Goal: Transaction & Acquisition: Book appointment/travel/reservation

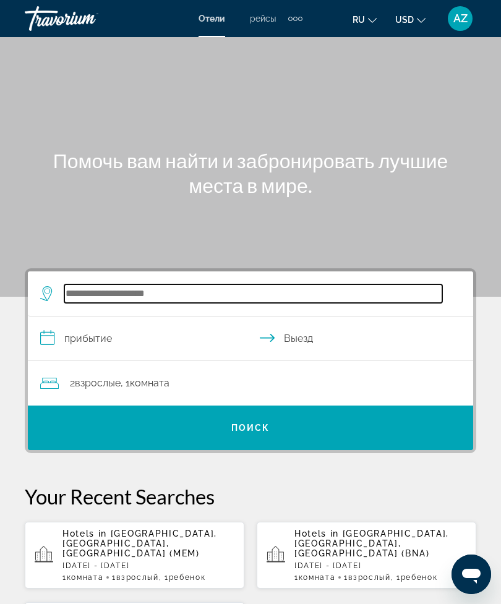
click at [301, 296] on input "Search widget" at bounding box center [253, 293] width 378 height 19
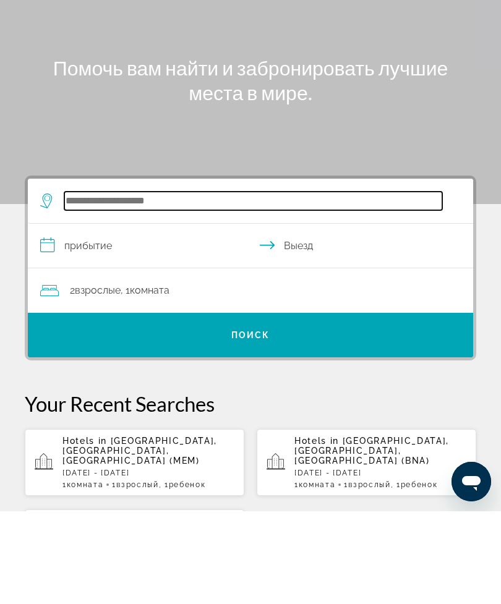
scroll to position [30, 0]
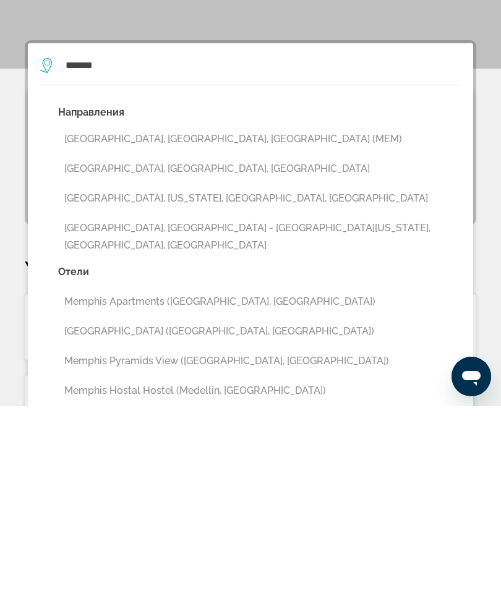
click at [221, 325] on button "[GEOGRAPHIC_DATA], [GEOGRAPHIC_DATA], [GEOGRAPHIC_DATA] (MEM)" at bounding box center [259, 336] width 403 height 23
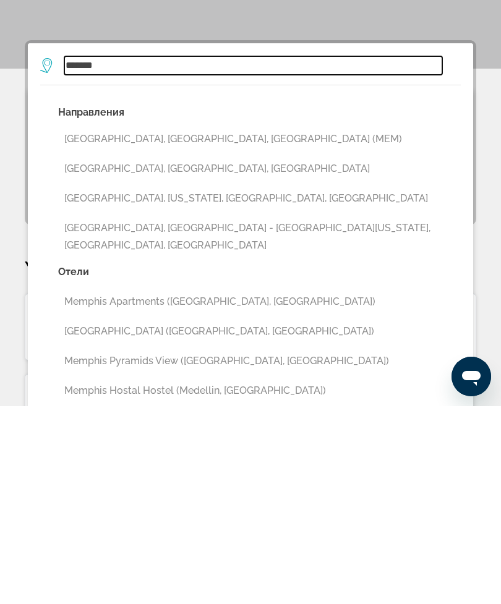
type input "**********"
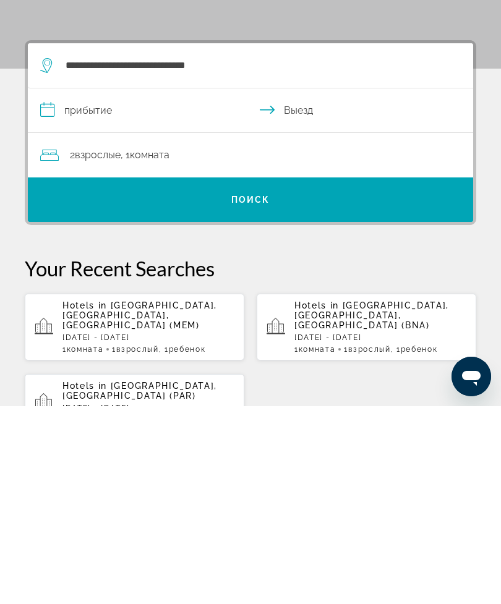
click at [205, 286] on input "**********" at bounding box center [253, 310] width 450 height 48
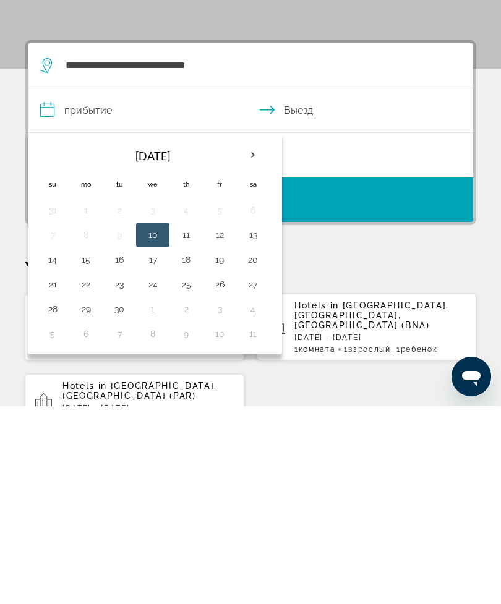
scroll to position [228, 0]
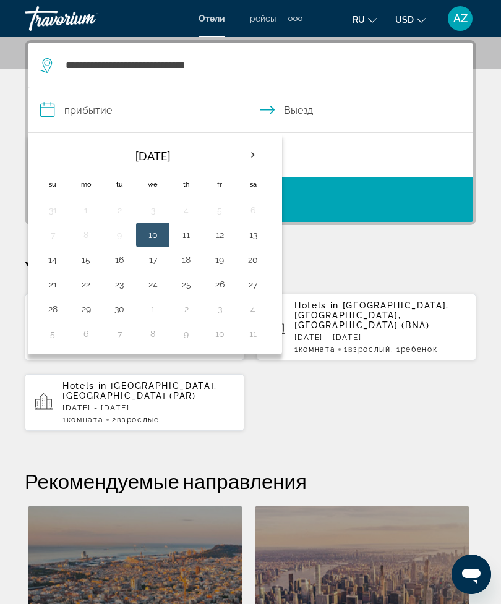
click at [254, 257] on button "20" at bounding box center [253, 259] width 20 height 17
click at [120, 284] on button "23" at bounding box center [119, 284] width 20 height 17
type input "**********"
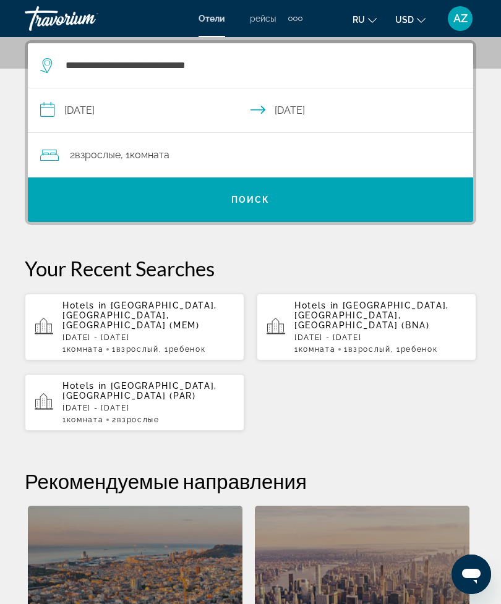
click at [339, 151] on div "2 Взрослый Взрослые , 1 Комната номера" at bounding box center [256, 155] width 433 height 17
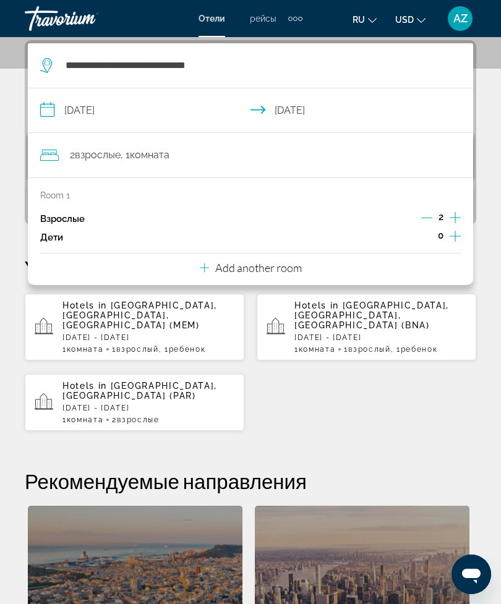
click at [428, 213] on icon "Decrement adults" at bounding box center [426, 217] width 11 height 11
click at [460, 231] on icon "Increment children" at bounding box center [455, 236] width 11 height 15
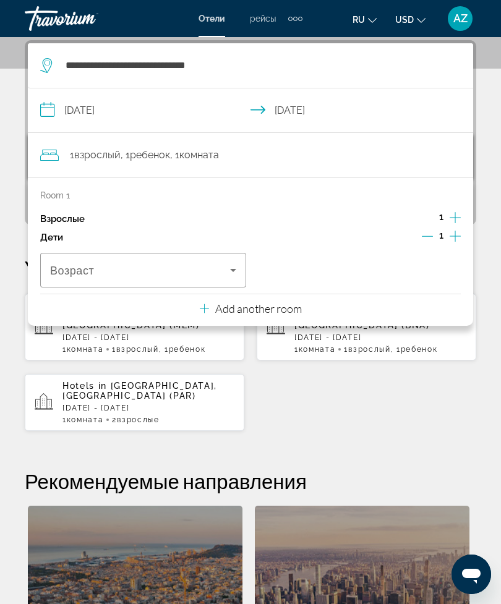
click at [218, 268] on span "Travelers: 1 adult, 1 child" at bounding box center [140, 270] width 180 height 15
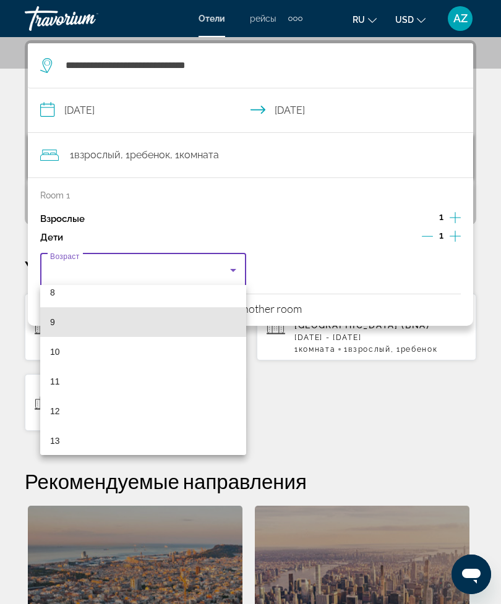
scroll to position [249, 0]
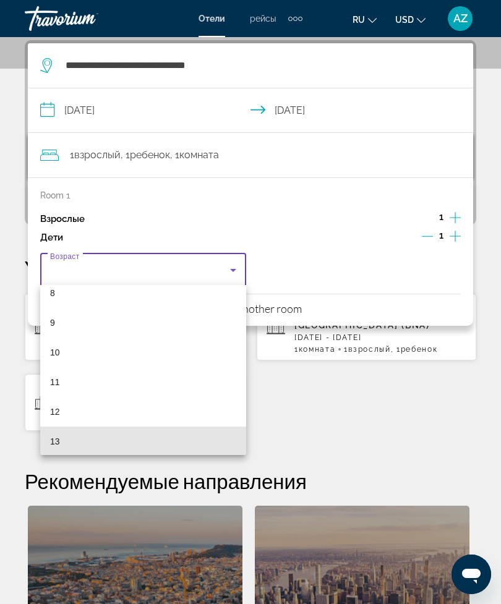
click at [166, 435] on mat-option "13" at bounding box center [143, 442] width 206 height 30
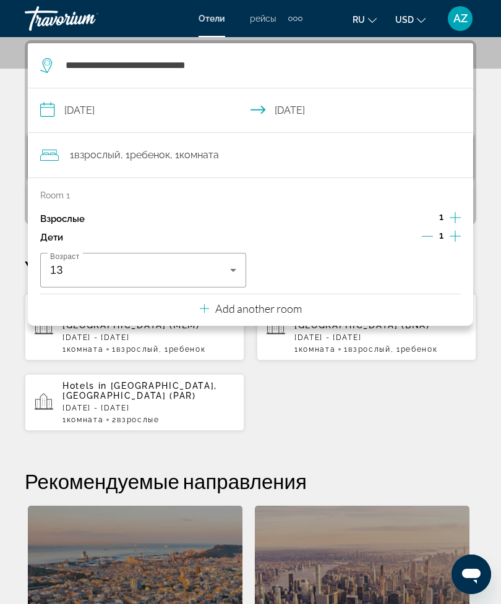
click at [492, 116] on div "**********" at bounding box center [250, 417] width 501 height 754
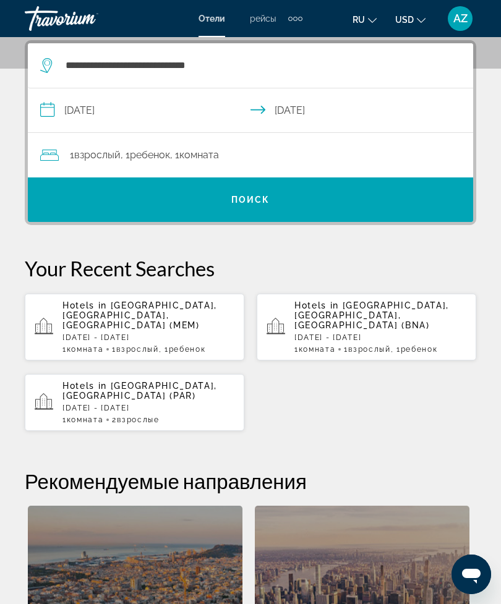
click at [409, 209] on span "Search widget" at bounding box center [250, 200] width 445 height 30
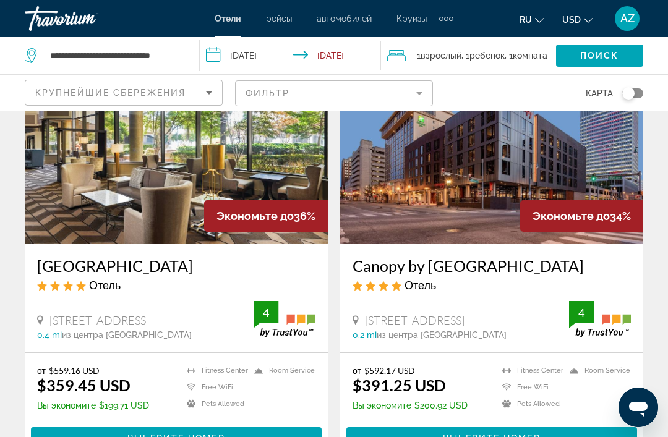
scroll to position [109, 0]
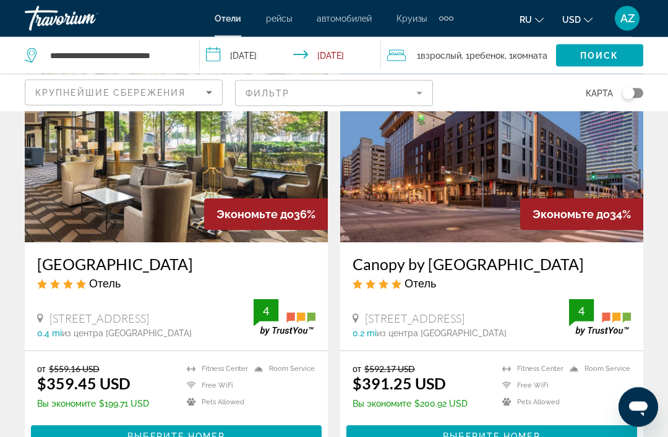
click at [260, 429] on span "Main content" at bounding box center [176, 437] width 291 height 30
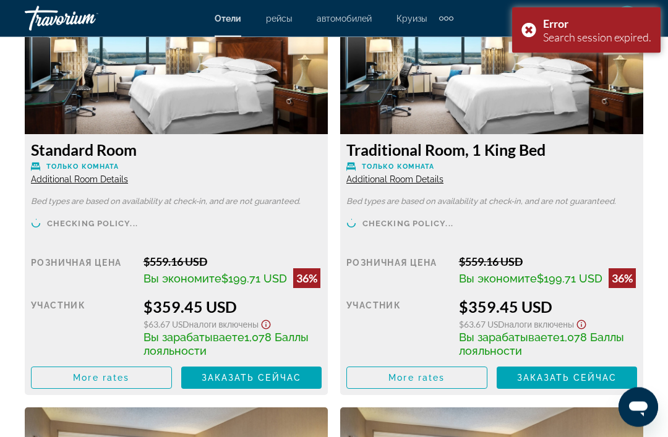
scroll to position [1988, 0]
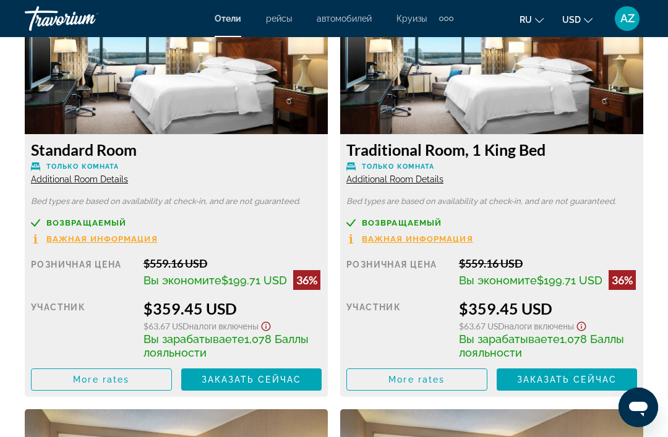
click at [451, 382] on span "Main content" at bounding box center [417, 380] width 140 height 30
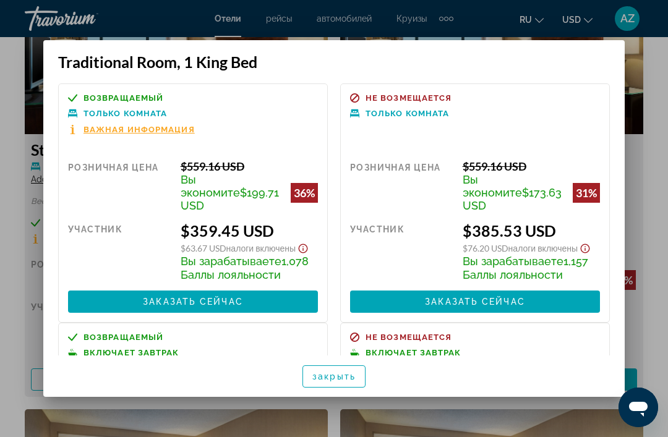
scroll to position [0, 0]
click at [500, 93] on div at bounding box center [334, 218] width 668 height 437
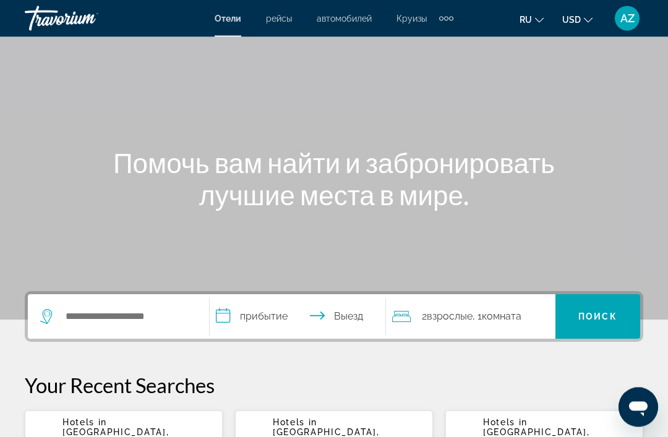
scroll to position [51, 0]
click at [177, 319] on input "Search widget" at bounding box center [127, 316] width 126 height 19
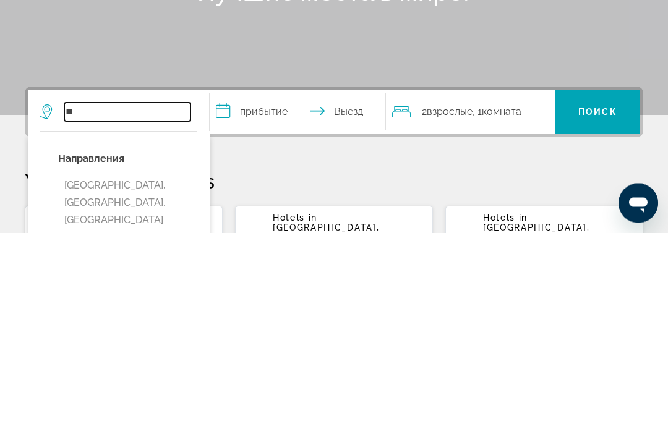
type input "*"
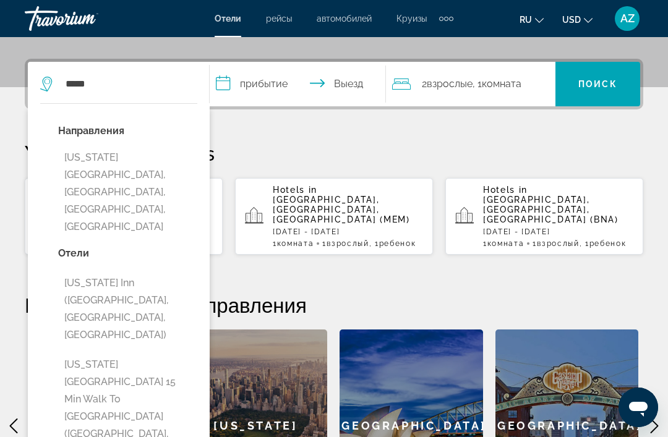
scroll to position [283, 0]
click at [87, 89] on input "*****" at bounding box center [127, 84] width 126 height 19
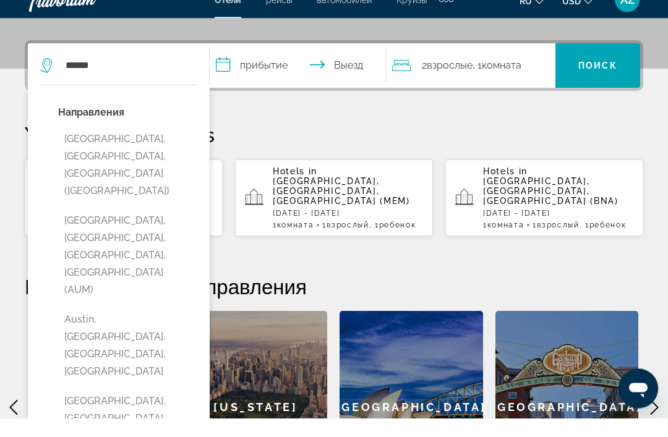
click at [79, 151] on button "[GEOGRAPHIC_DATA], [GEOGRAPHIC_DATA], [GEOGRAPHIC_DATA] ([GEOGRAPHIC_DATA])" at bounding box center [127, 184] width 139 height 75
type input "**********"
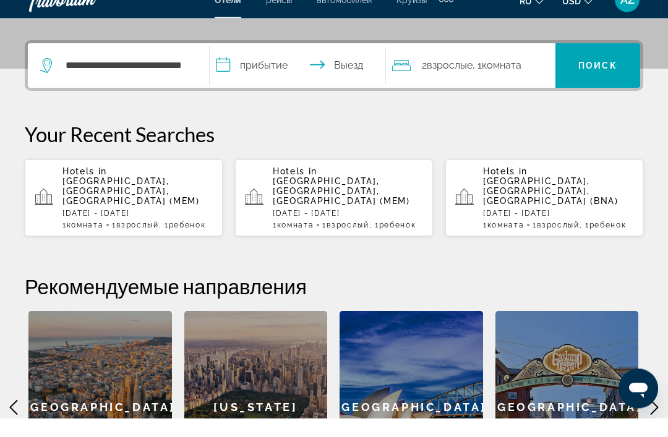
click at [283, 68] on input "**********" at bounding box center [300, 86] width 181 height 48
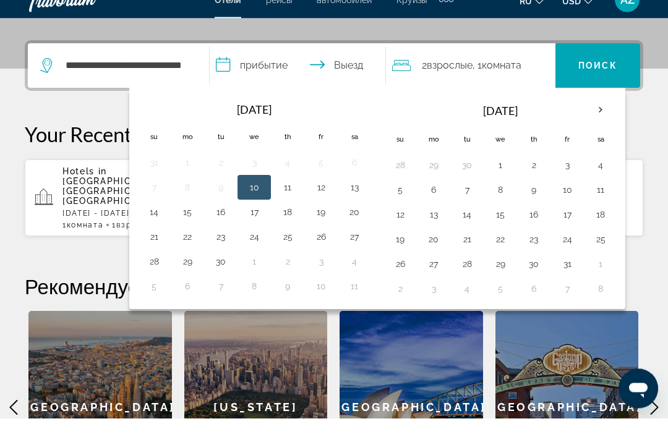
scroll to position [302, 0]
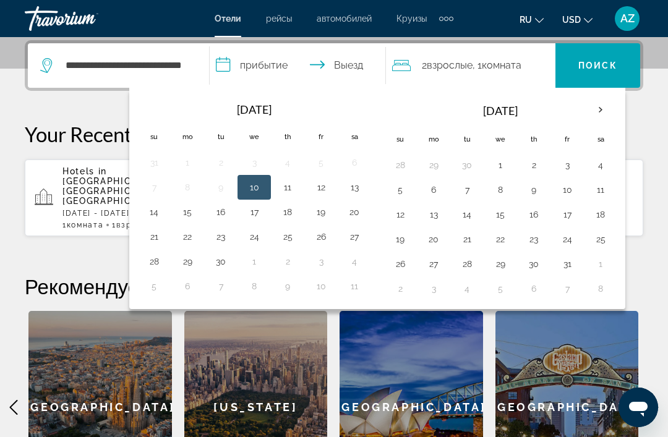
click at [356, 212] on button "20" at bounding box center [354, 211] width 20 height 17
click at [223, 244] on button "23" at bounding box center [221, 236] width 20 height 17
type input "**********"
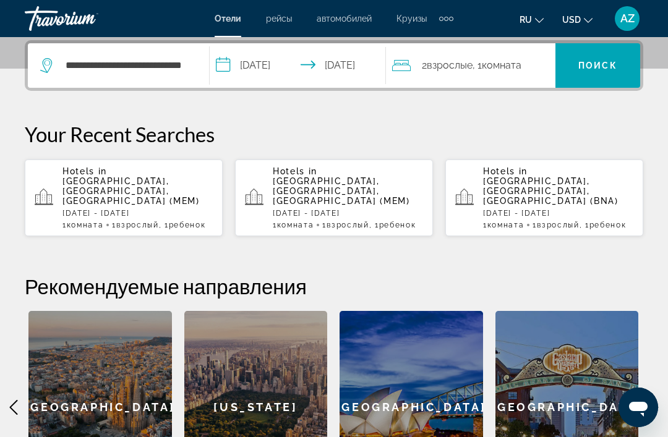
click at [521, 68] on span "Комната" at bounding box center [502, 65] width 40 height 12
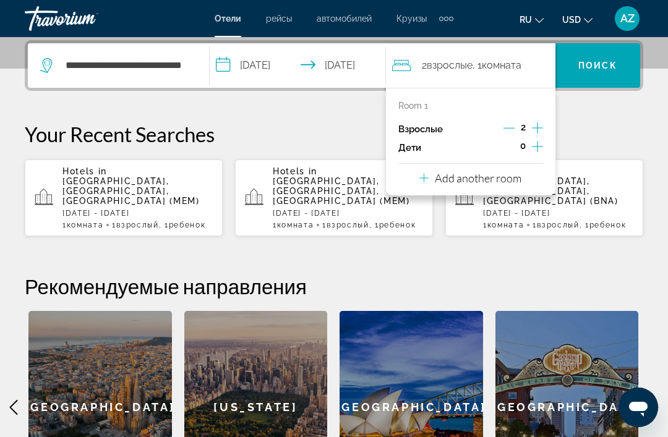
click at [509, 130] on icon "Decrement adults" at bounding box center [508, 127] width 11 height 11
click at [539, 147] on icon "Increment children" at bounding box center [537, 146] width 11 height 15
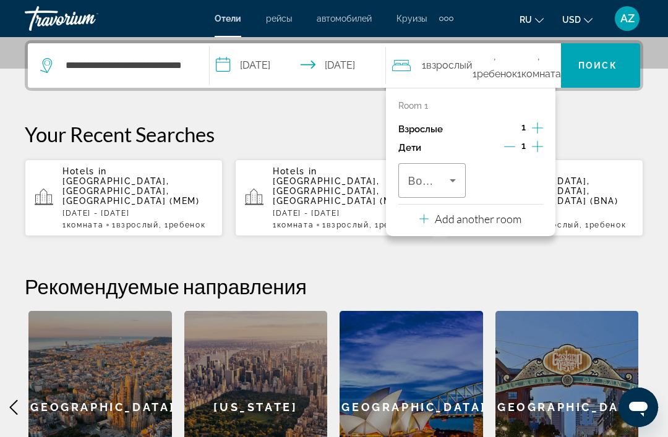
click at [451, 182] on icon "Travelers: 1 adult, 1 child" at bounding box center [452, 180] width 15 height 15
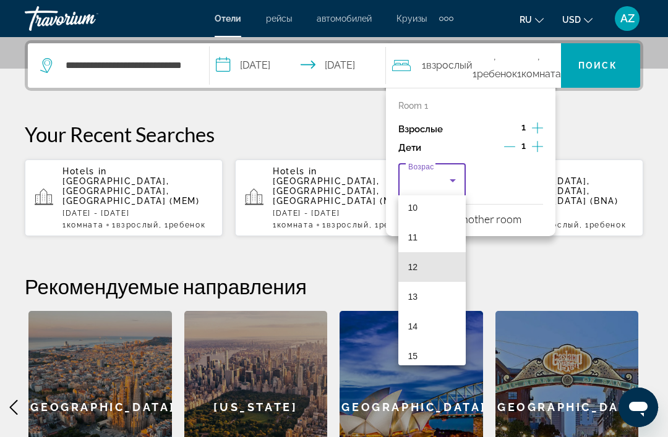
scroll to position [305, 0]
click at [434, 295] on mat-option "13" at bounding box center [432, 296] width 68 height 30
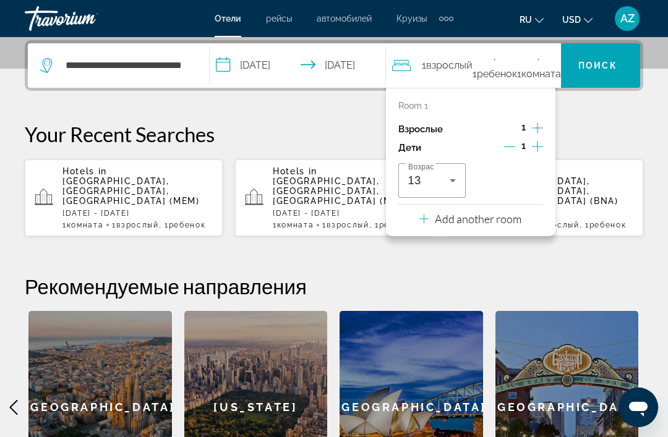
click at [605, 77] on span "Search widget" at bounding box center [597, 66] width 85 height 30
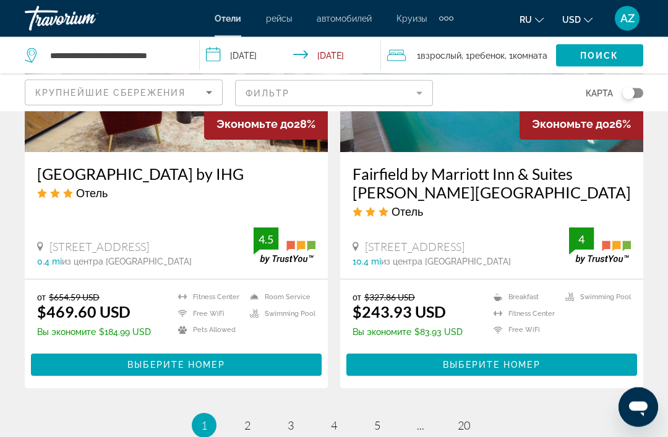
scroll to position [2483, 0]
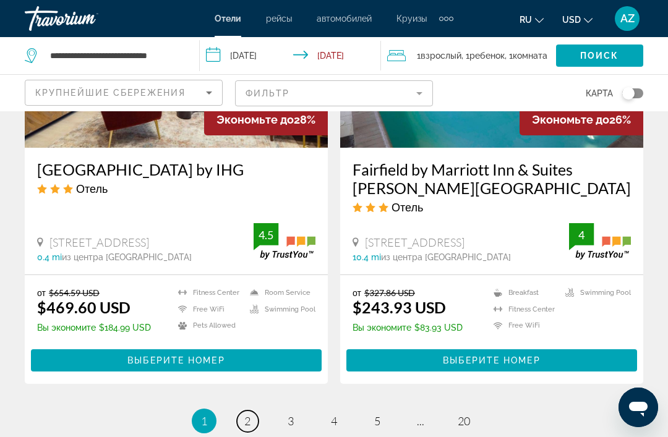
click at [247, 414] on span "2" at bounding box center [247, 421] width 6 height 14
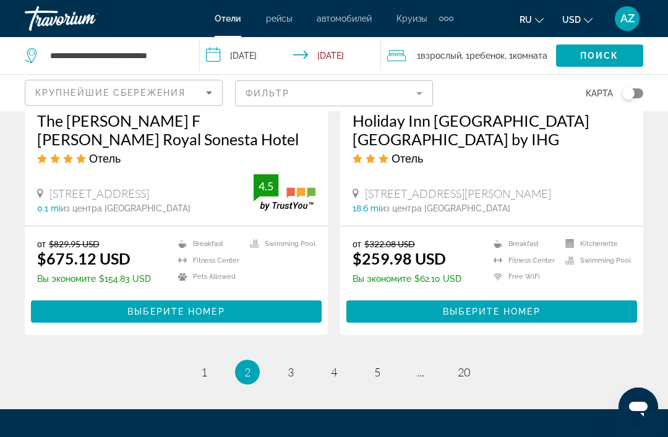
scroll to position [2535, 0]
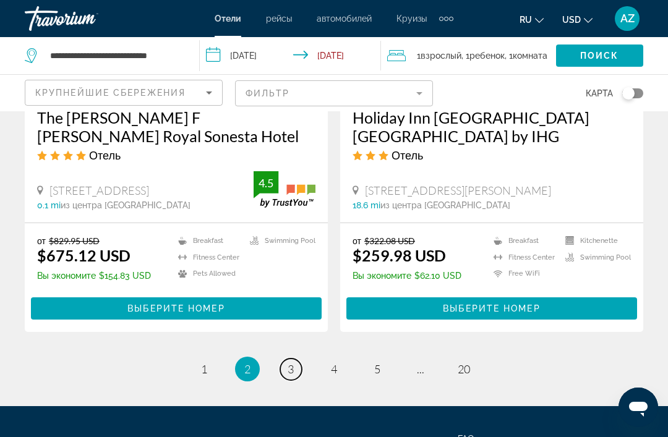
click at [292, 359] on link "page 3" at bounding box center [291, 370] width 22 height 22
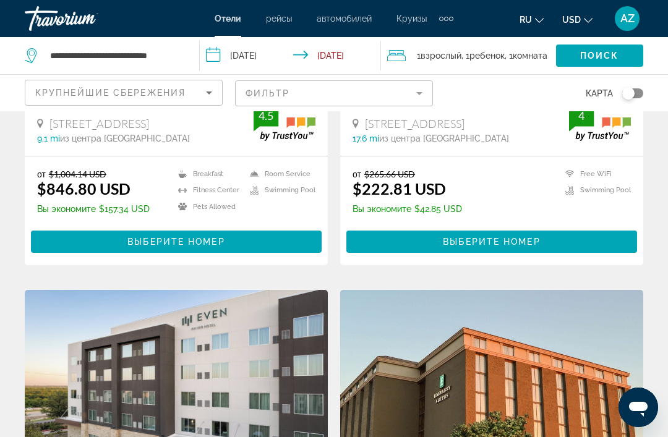
scroll to position [2140, 0]
